Goal: Navigation & Orientation: Find specific page/section

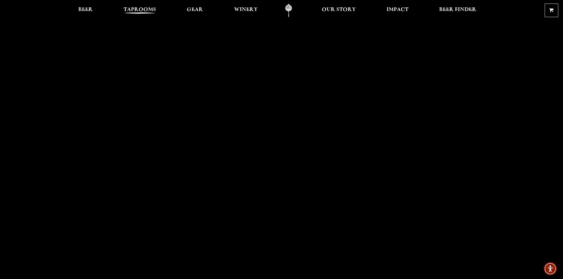
click at [147, 11] on span "Taprooms" at bounding box center [140, 9] width 33 height 5
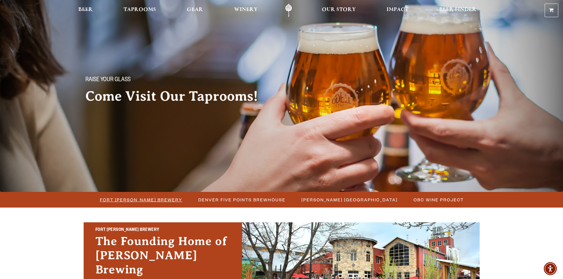
click at [151, 202] on span "Fort [PERSON_NAME] Brewery" at bounding box center [141, 200] width 82 height 9
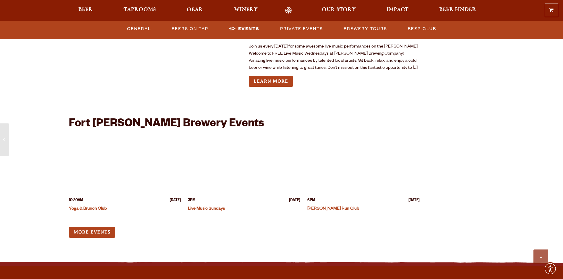
scroll to position [2424, 0]
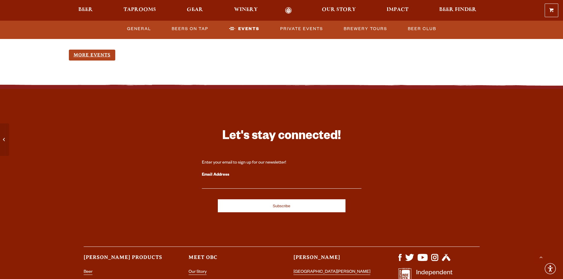
click at [105, 51] on link "More Events" at bounding box center [92, 55] width 46 height 11
